Goal: Task Accomplishment & Management: Use online tool/utility

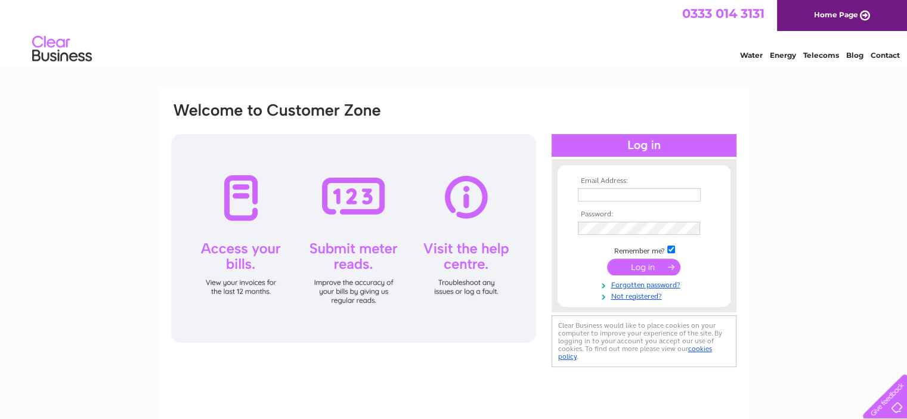
type input "susieb@duncanandtodd.com"
click at [651, 268] on input "submit" at bounding box center [643, 267] width 73 height 17
click at [651, 267] on input "submit" at bounding box center [643, 267] width 73 height 17
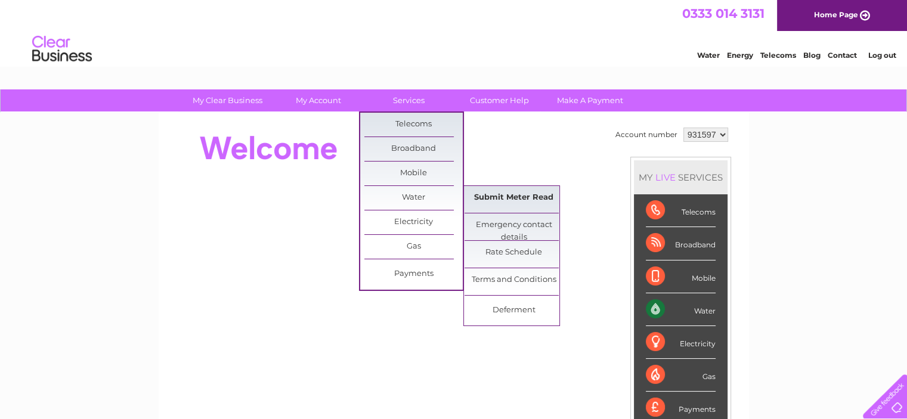
click at [500, 203] on link "Submit Meter Read" at bounding box center [514, 198] width 98 height 24
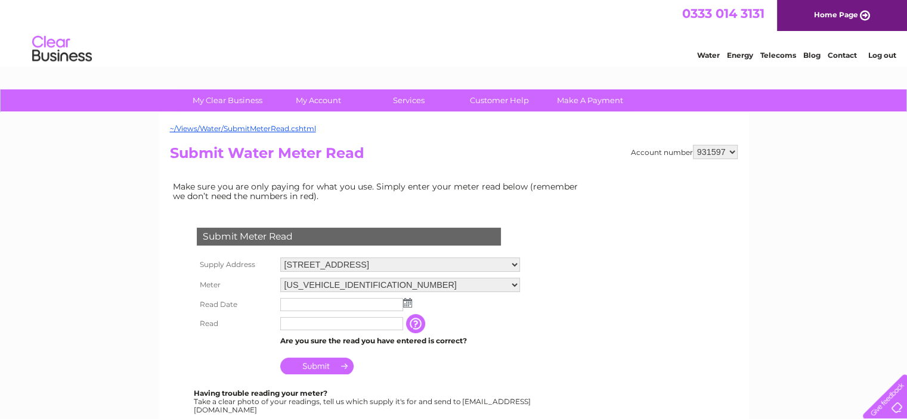
click at [520, 264] on select "[STREET_ADDRESS] [STREET_ADDRESS][GEOGRAPHIC_DATA][STREET_ADDRESS], [STREET_ADD…" at bounding box center [400, 265] width 240 height 14
